Goal: Obtain resource: Obtain resource

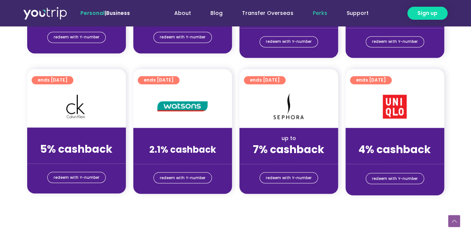
scroll to position [557, 0]
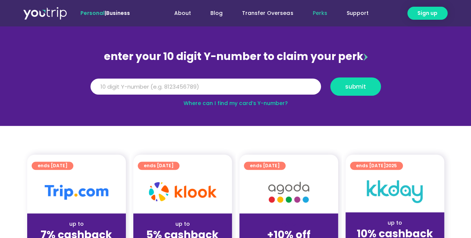
scroll to position [58, 0]
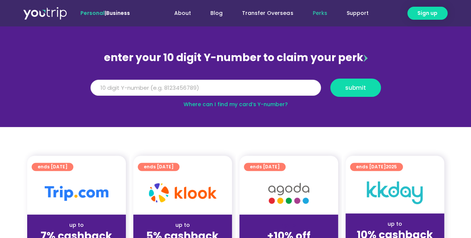
click at [132, 88] on input "Y Number" at bounding box center [206, 88] width 231 height 16
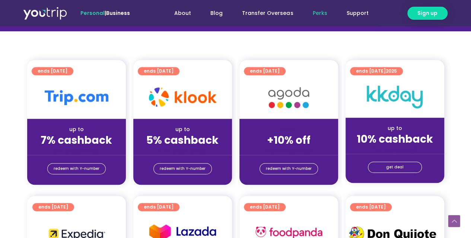
scroll to position [155, 0]
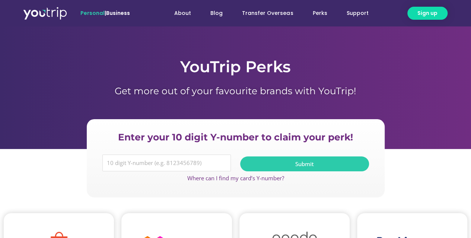
scroll to position [1230, 0]
